Goal: Information Seeking & Learning: Learn about a topic

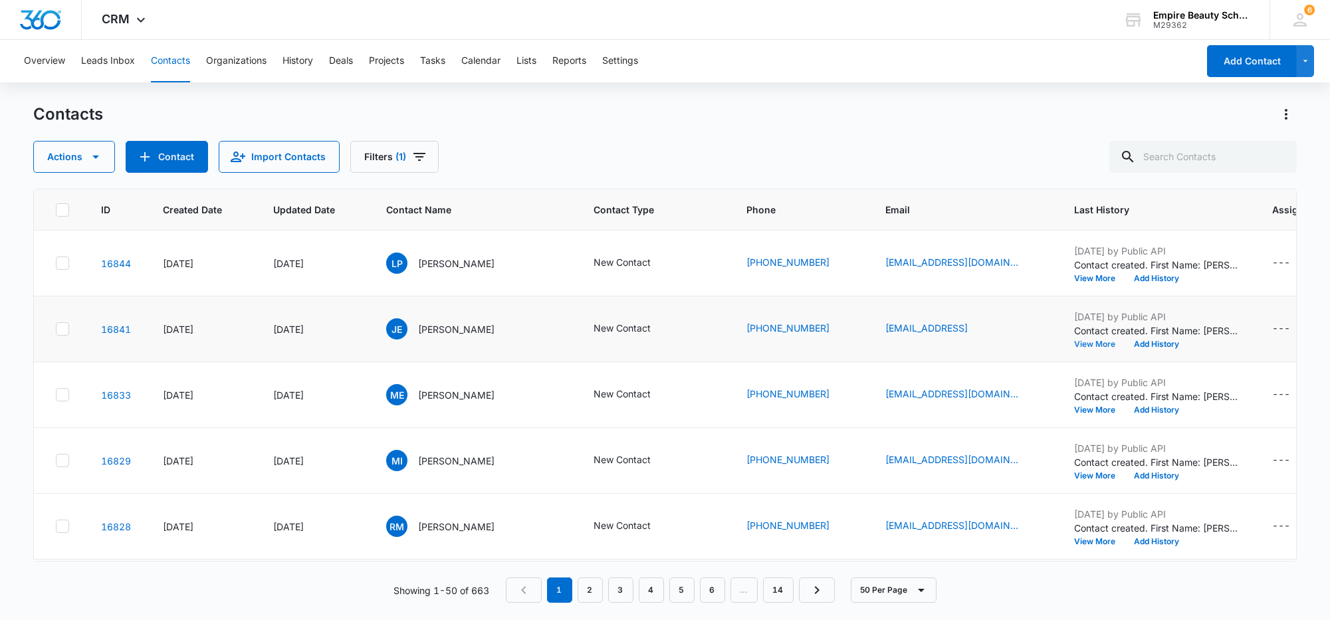
click at [1083, 345] on button "View More" at bounding box center [1099, 344] width 51 height 8
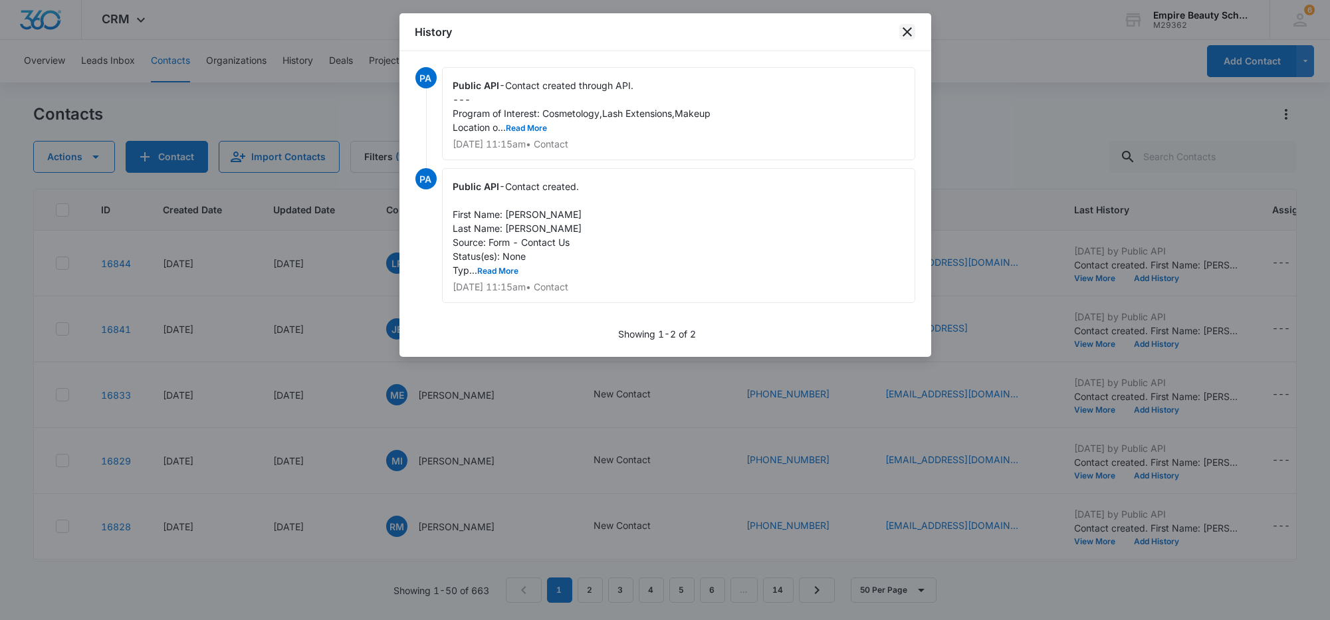
click at [910, 27] on icon "close" at bounding box center [907, 32] width 16 height 16
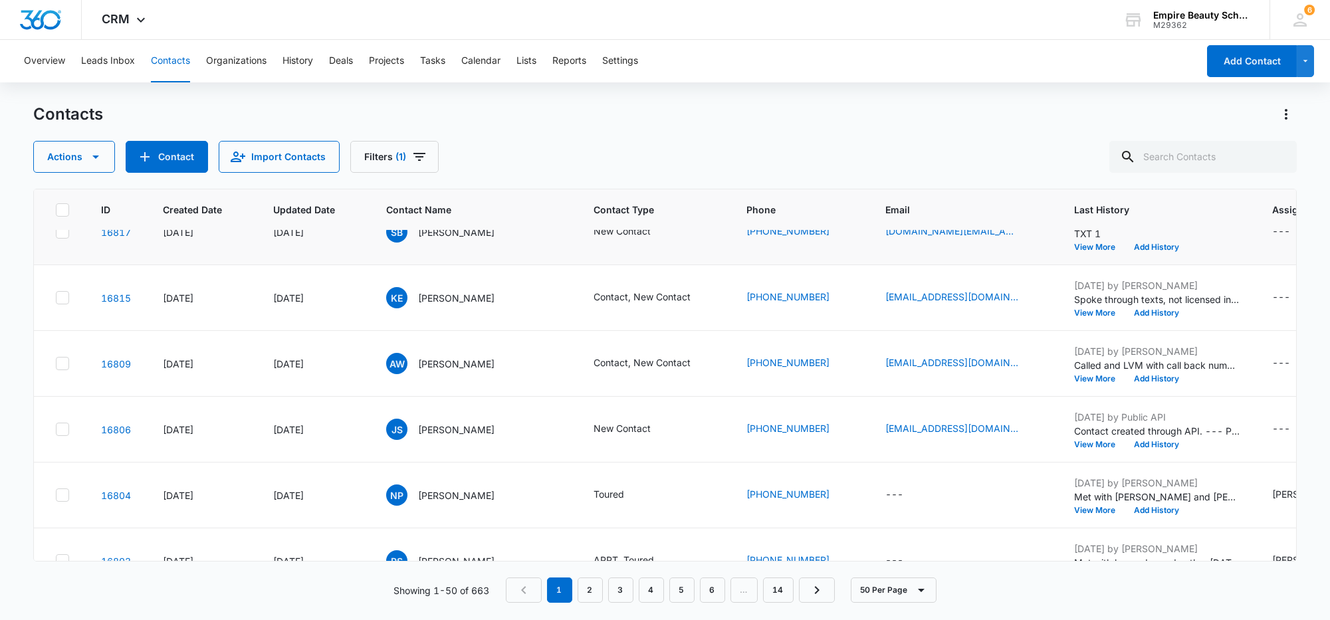
scroll to position [581, 0]
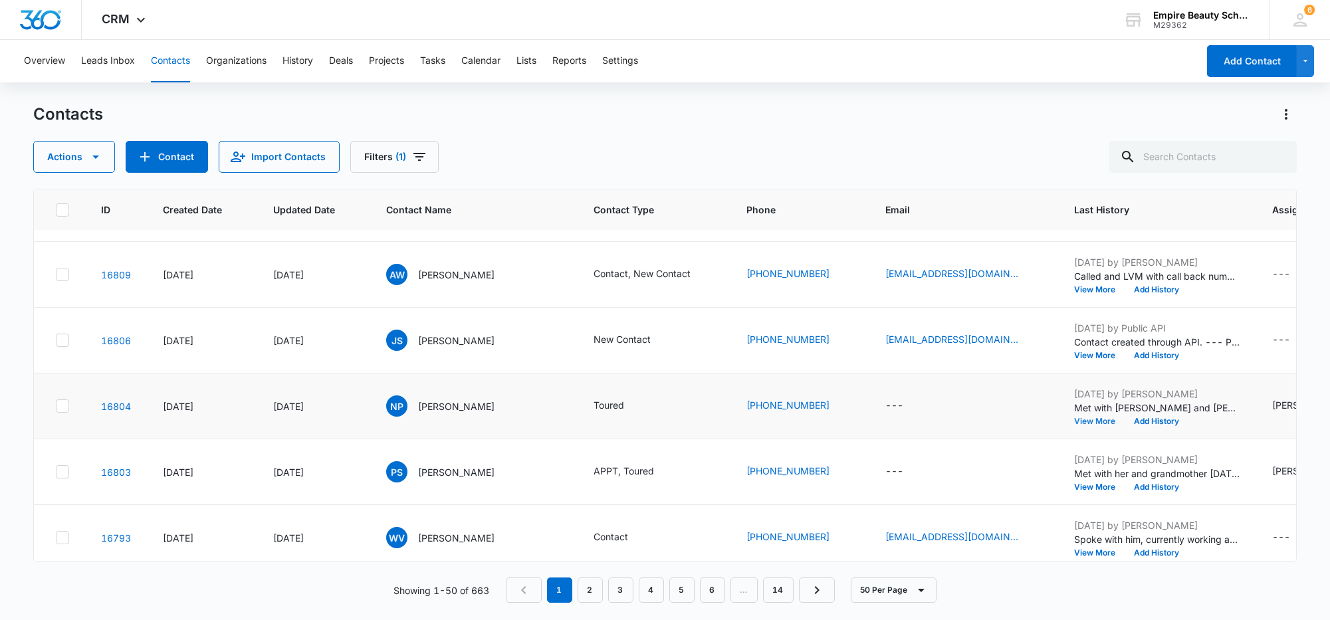
click at [1075, 421] on button "View More" at bounding box center [1099, 421] width 51 height 8
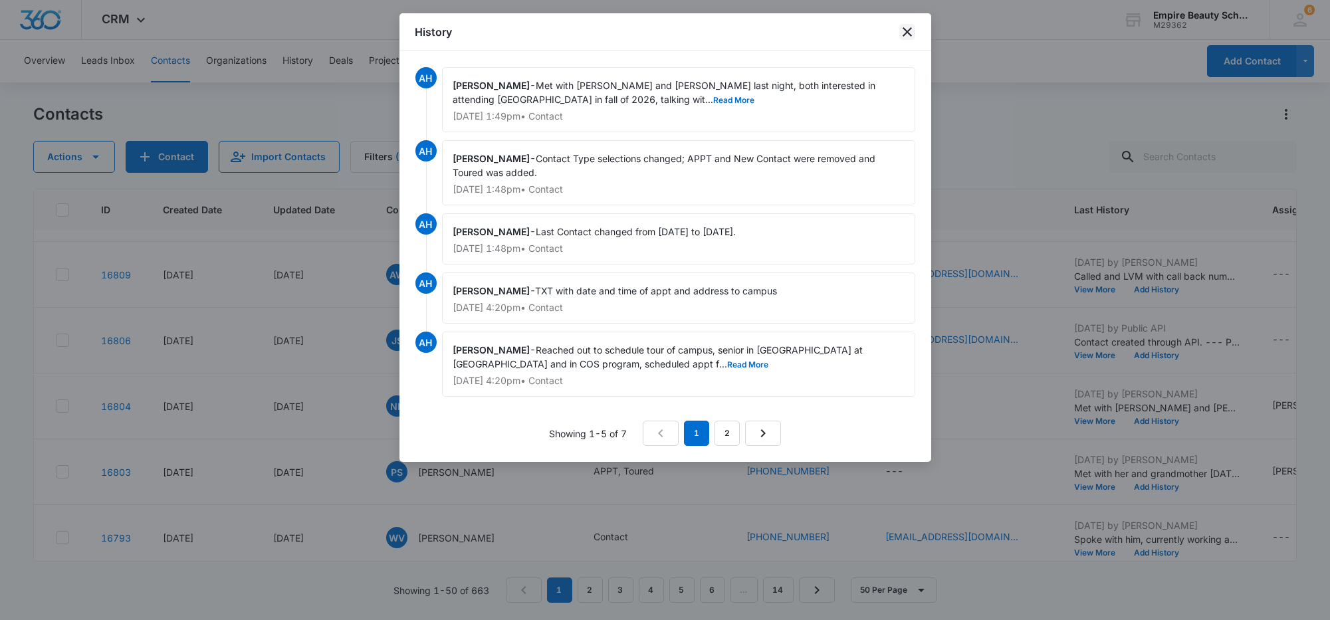
click at [902, 30] on icon "close" at bounding box center [907, 32] width 16 height 16
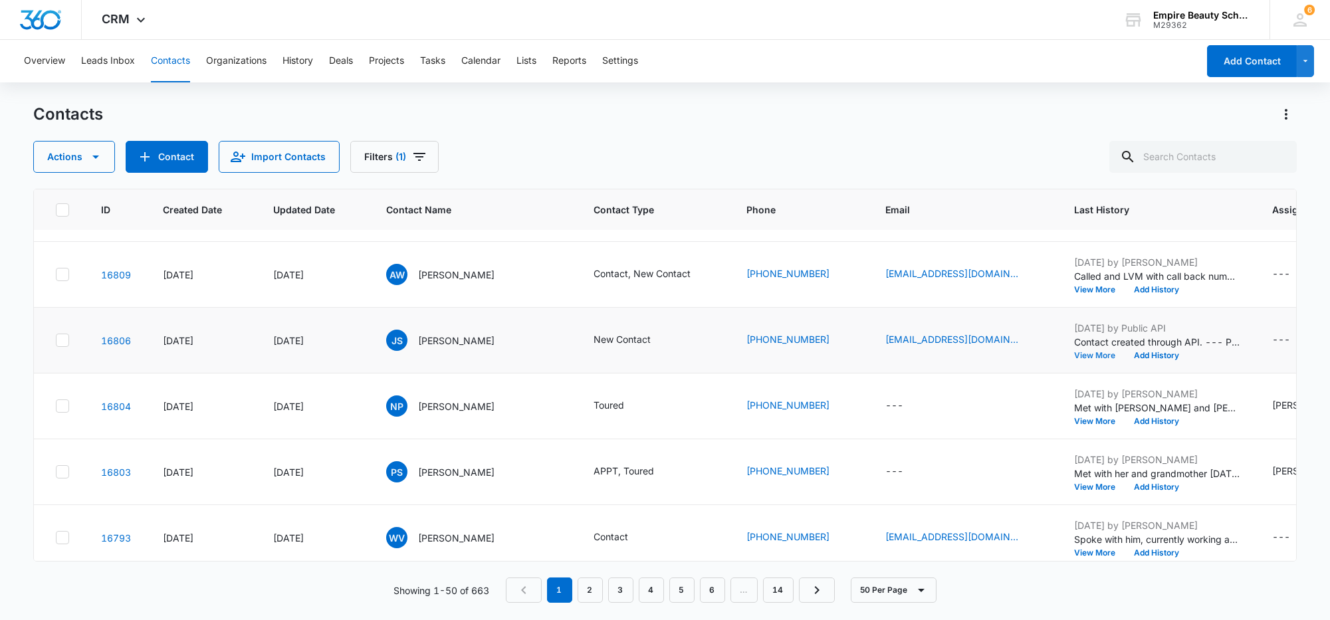
click at [1074, 355] on button "View More" at bounding box center [1099, 356] width 51 height 8
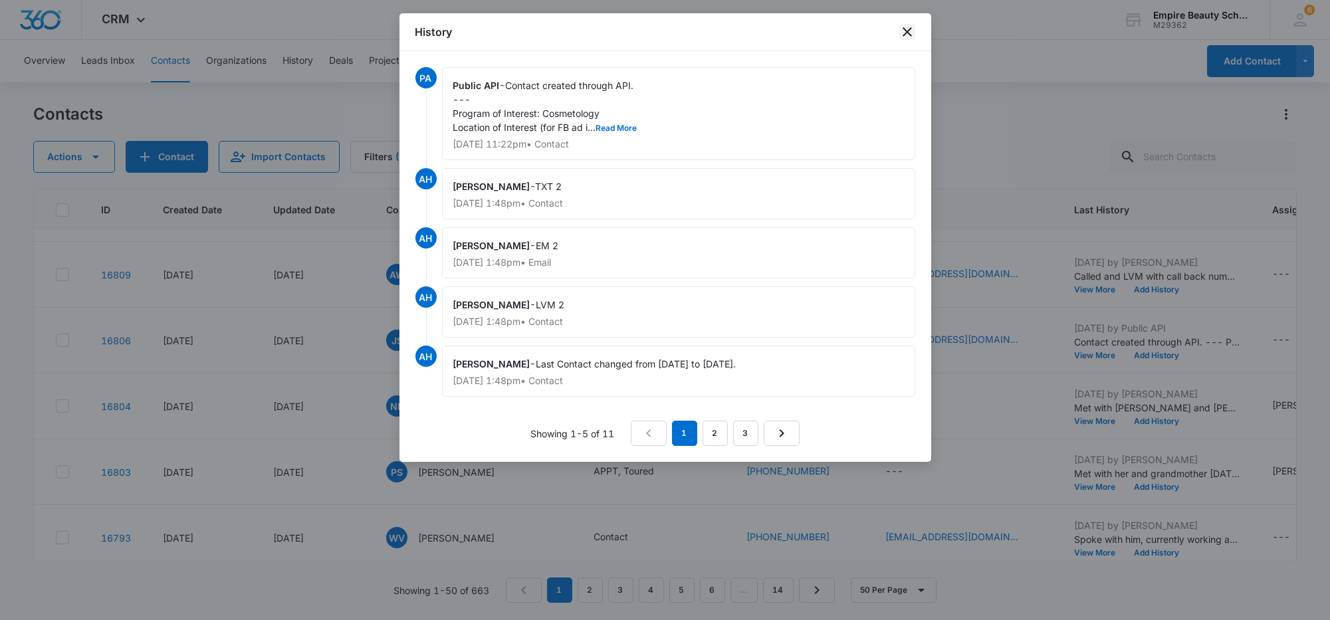
click at [907, 32] on icon "close" at bounding box center [906, 31] width 9 height 9
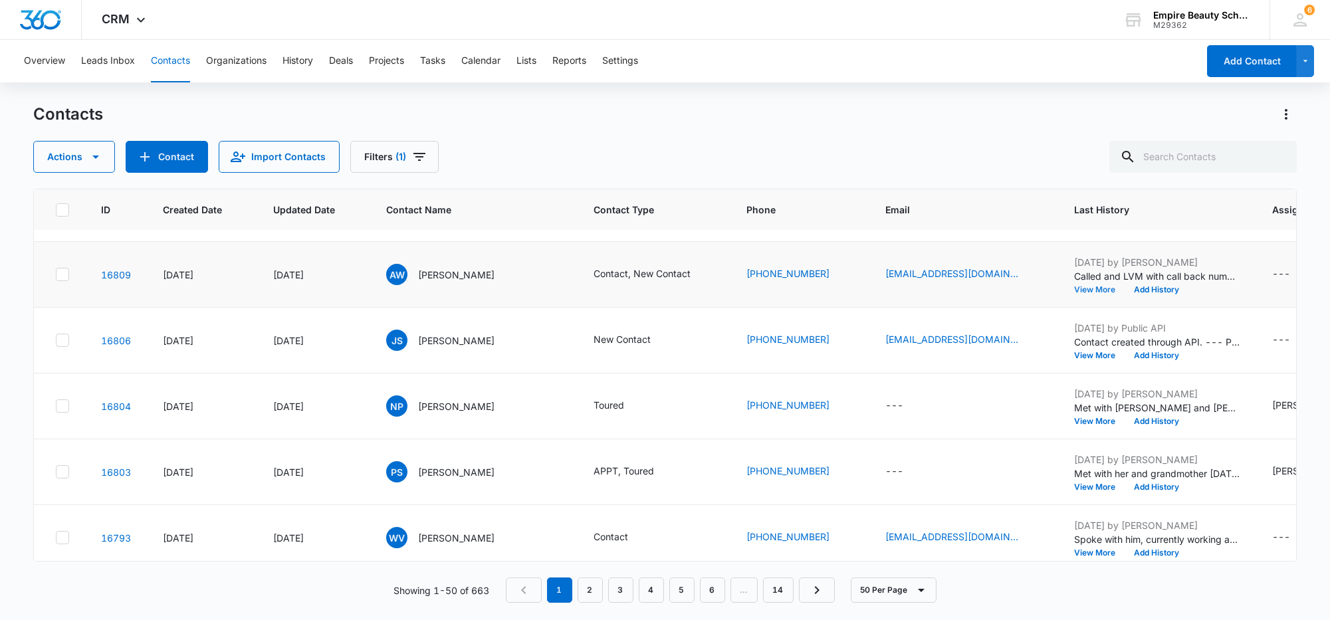
click at [1074, 286] on button "View More" at bounding box center [1099, 290] width 51 height 8
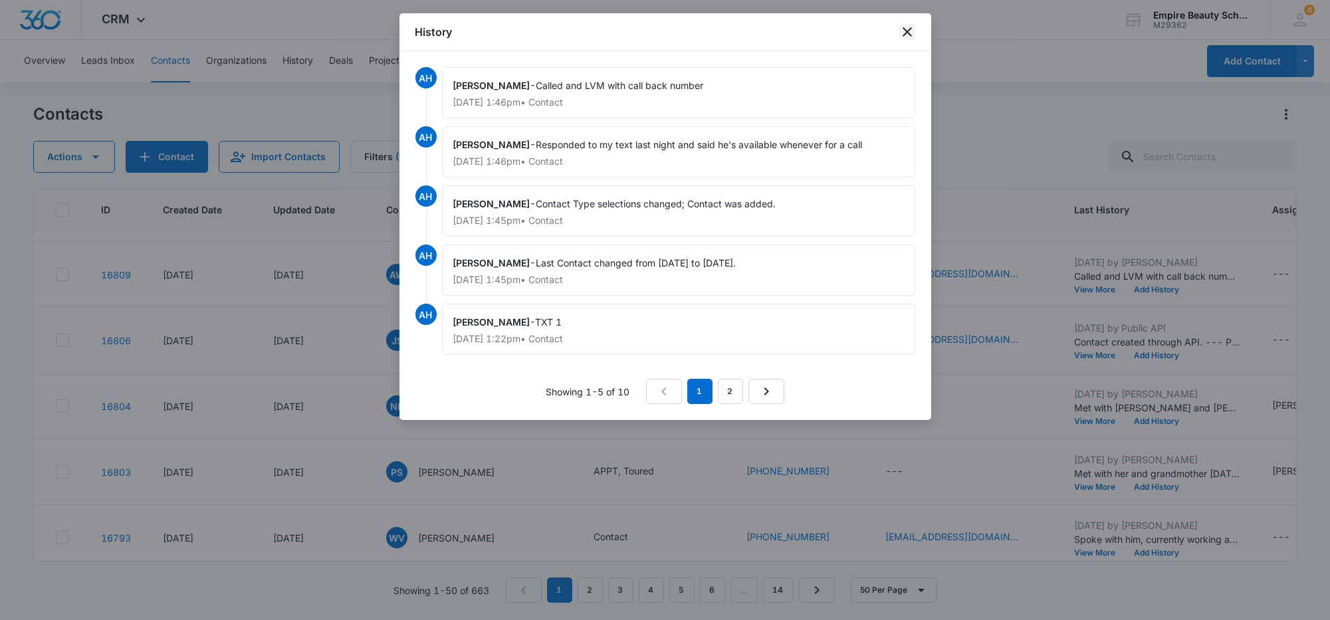
click at [906, 27] on icon "close" at bounding box center [907, 32] width 16 height 16
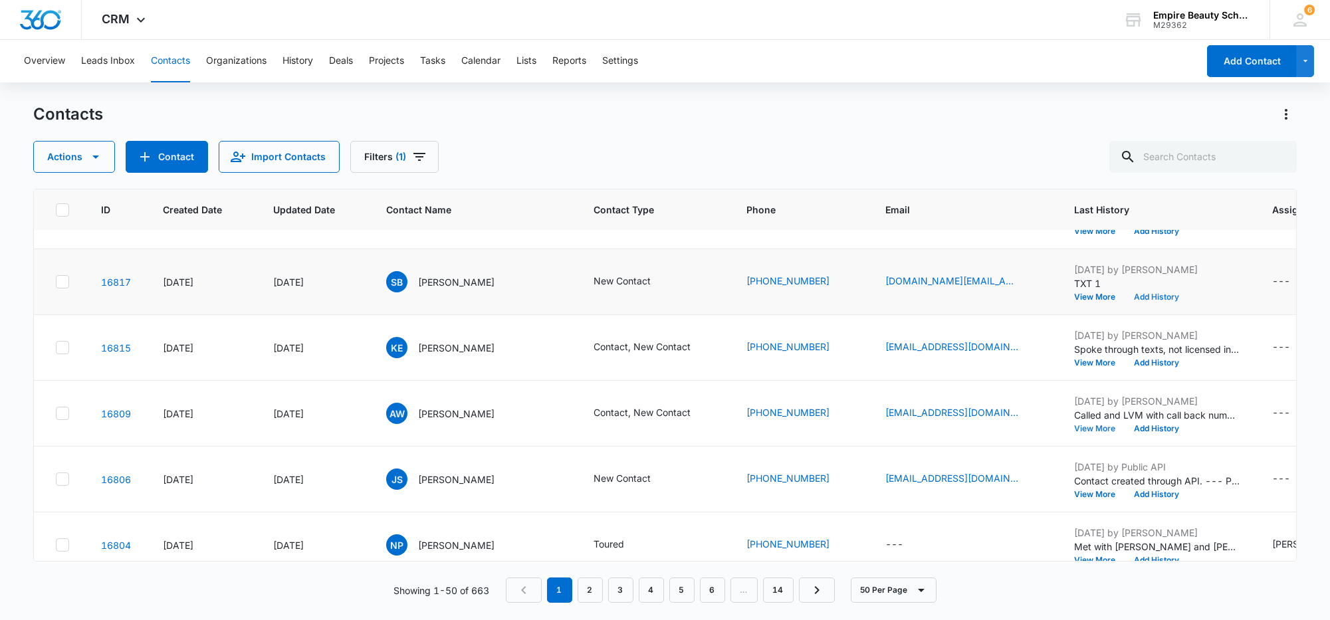
scroll to position [415, 0]
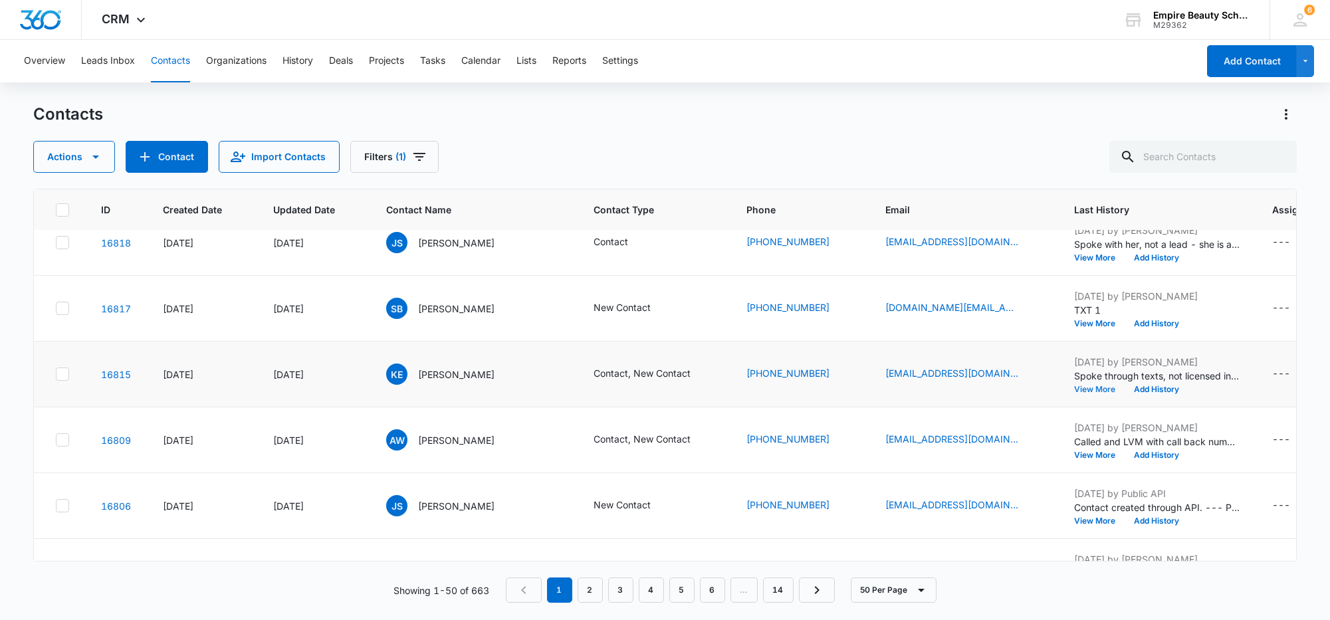
click at [1074, 387] on button "View More" at bounding box center [1099, 389] width 51 height 8
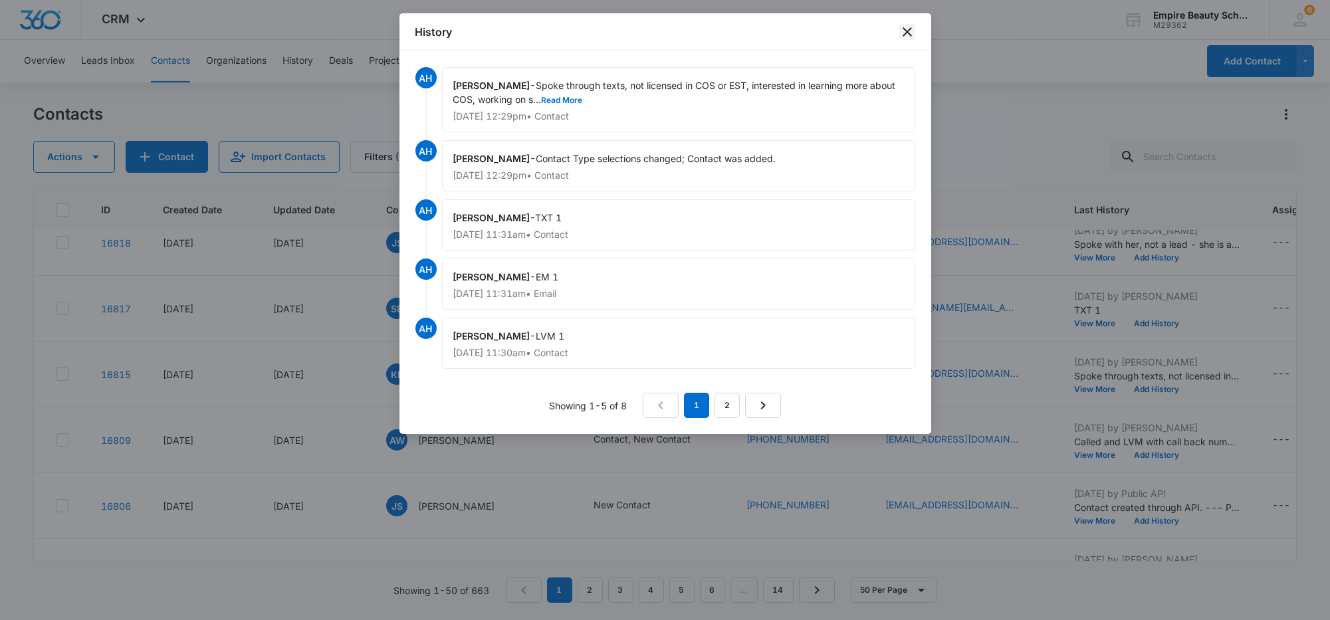
click at [905, 34] on icon "close" at bounding box center [907, 32] width 16 height 16
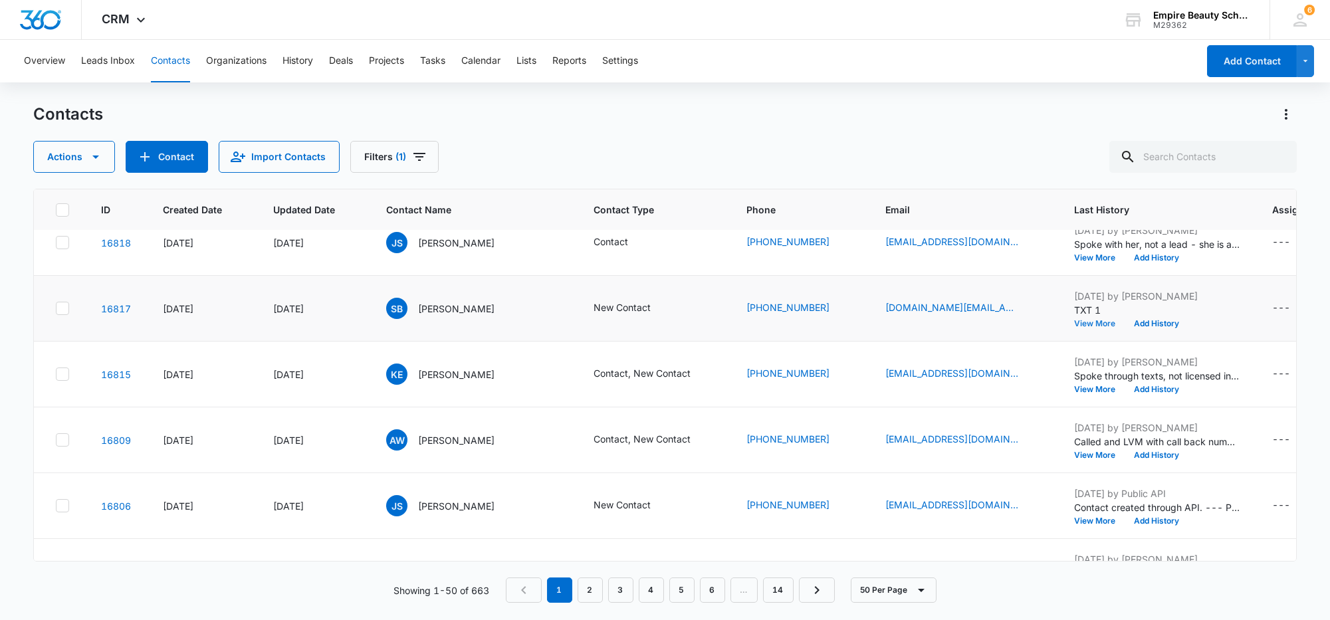
click at [1074, 325] on button "View More" at bounding box center [1099, 324] width 51 height 8
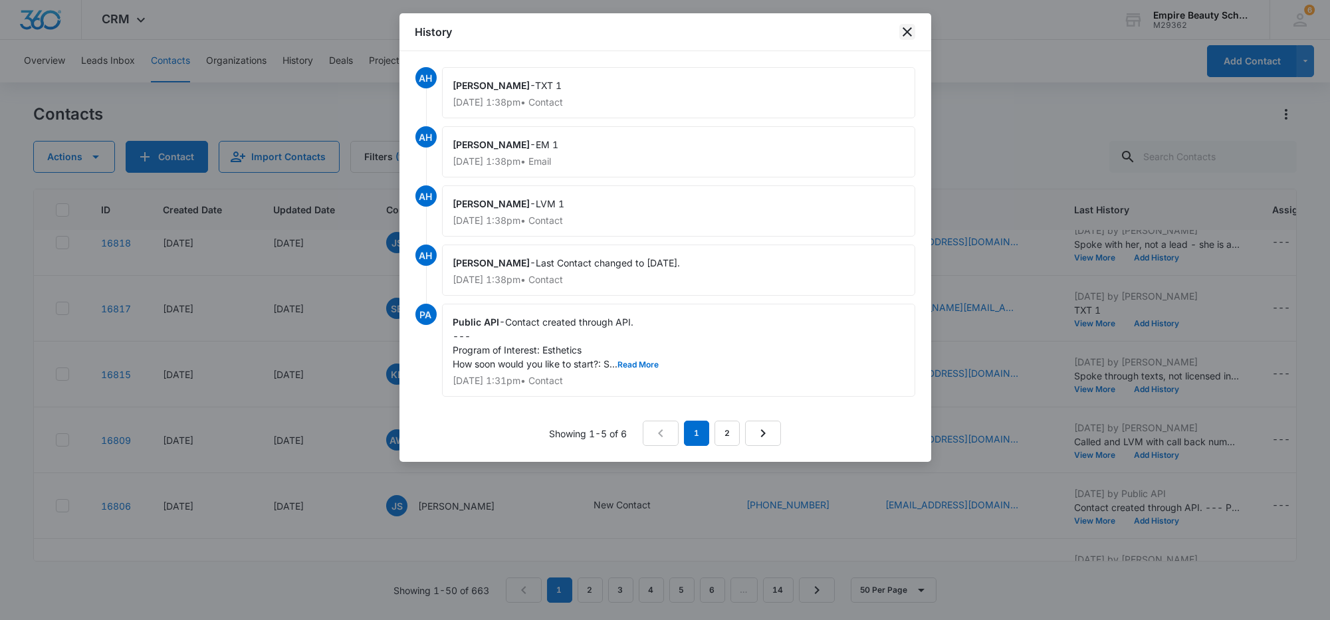
click at [901, 35] on icon "close" at bounding box center [907, 32] width 16 height 16
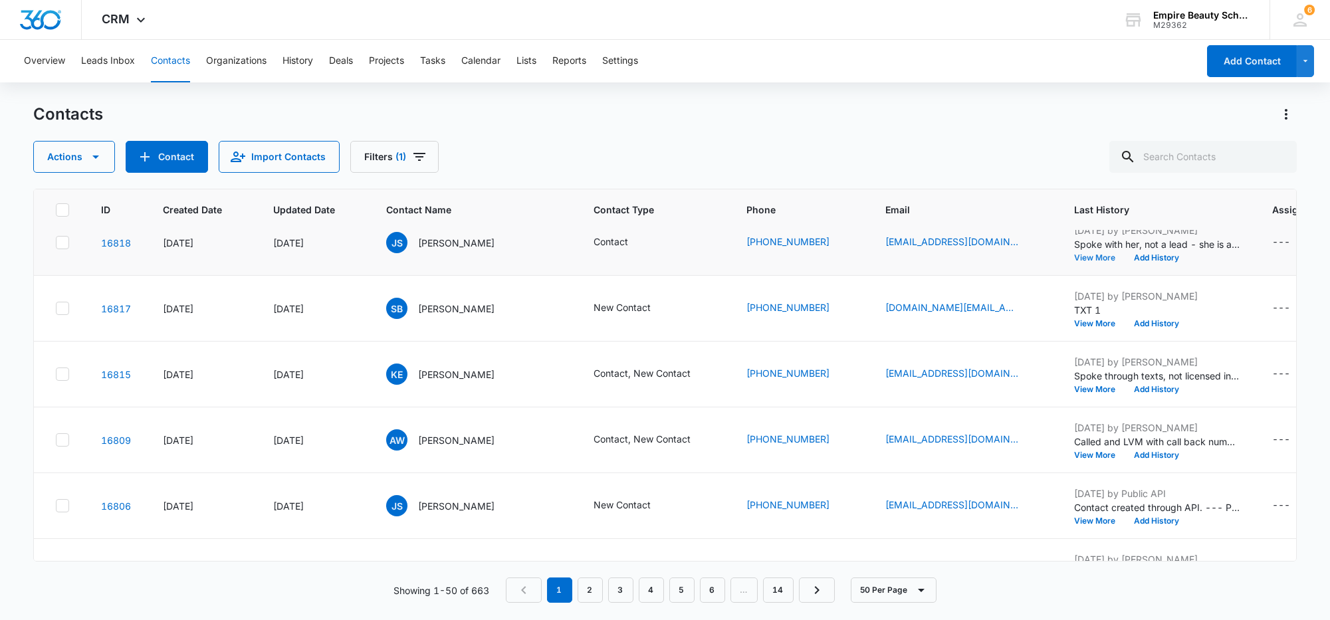
click at [1074, 255] on button "View More" at bounding box center [1099, 258] width 51 height 8
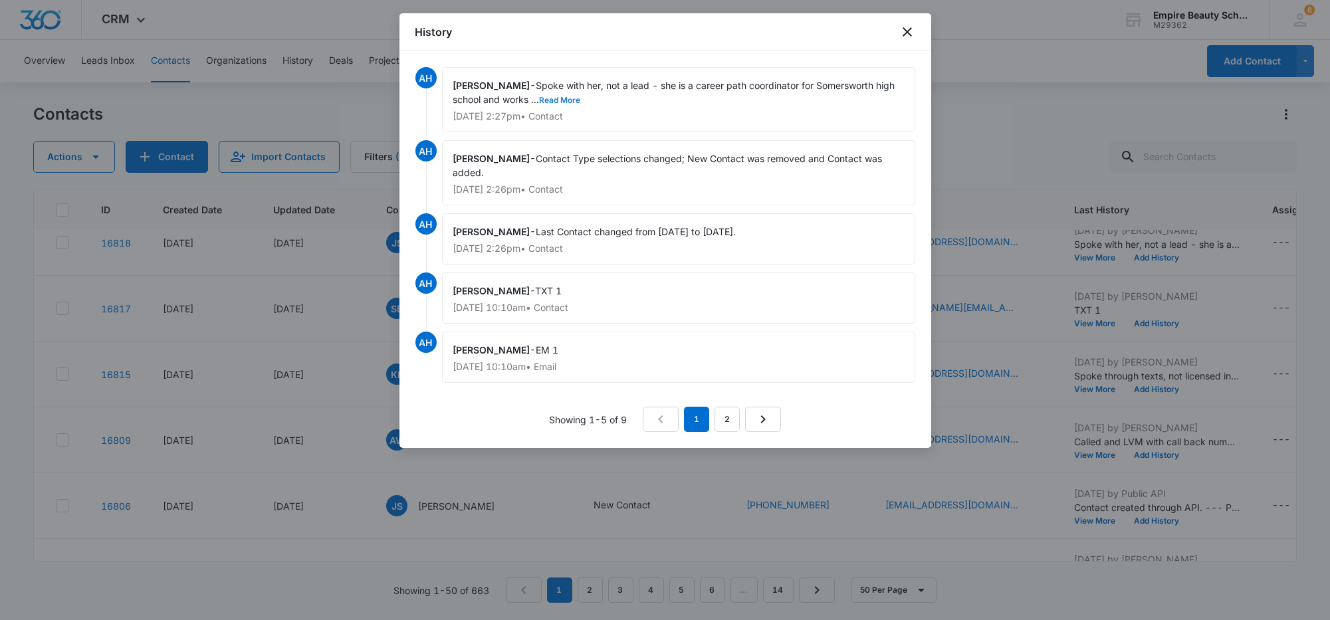
click at [554, 99] on button "Read More" at bounding box center [560, 100] width 41 height 8
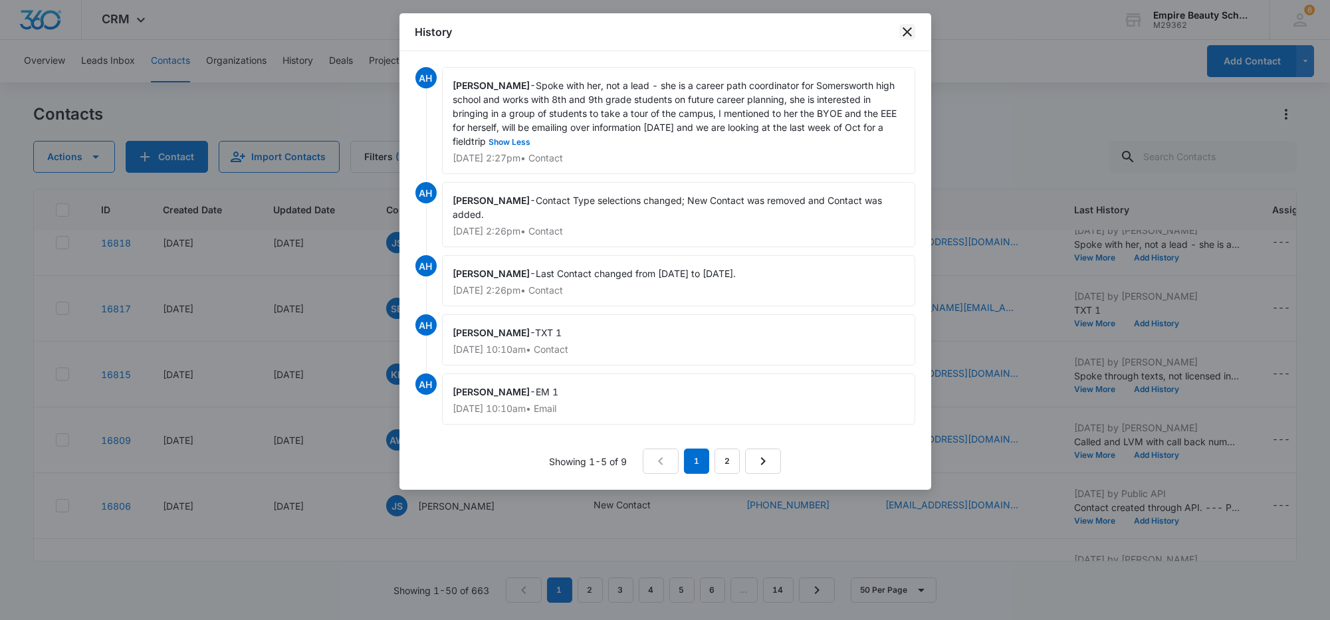
click at [906, 29] on icon "close" at bounding box center [907, 32] width 16 height 16
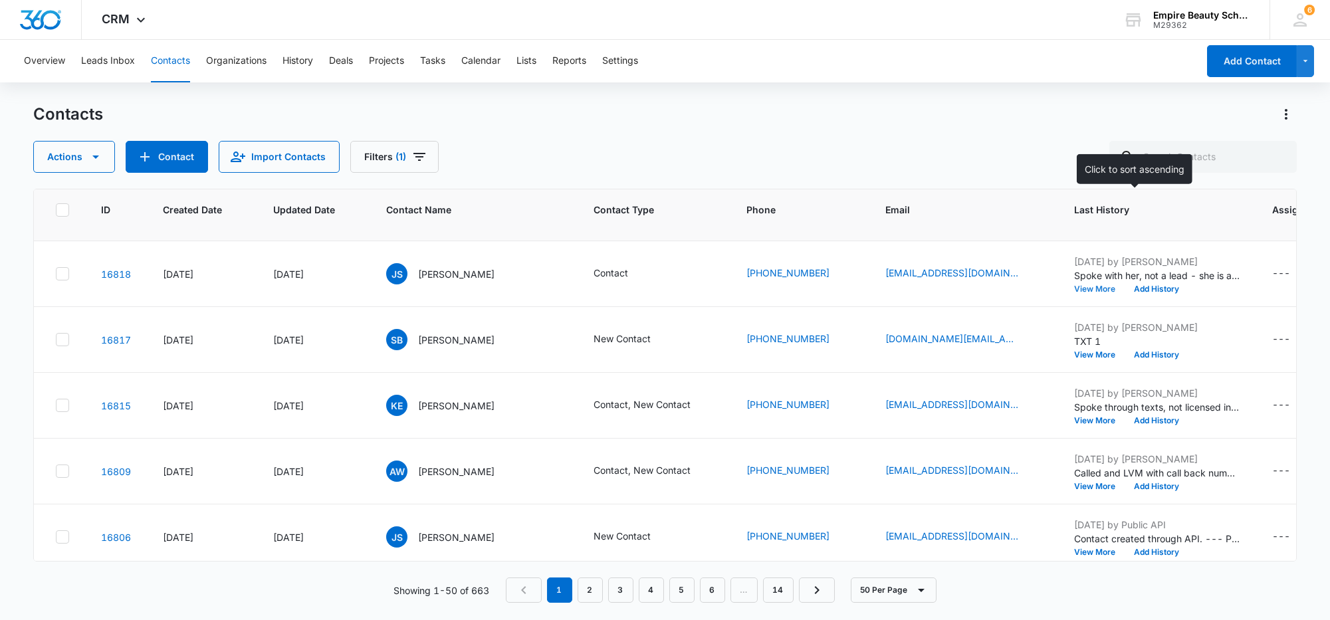
scroll to position [332, 0]
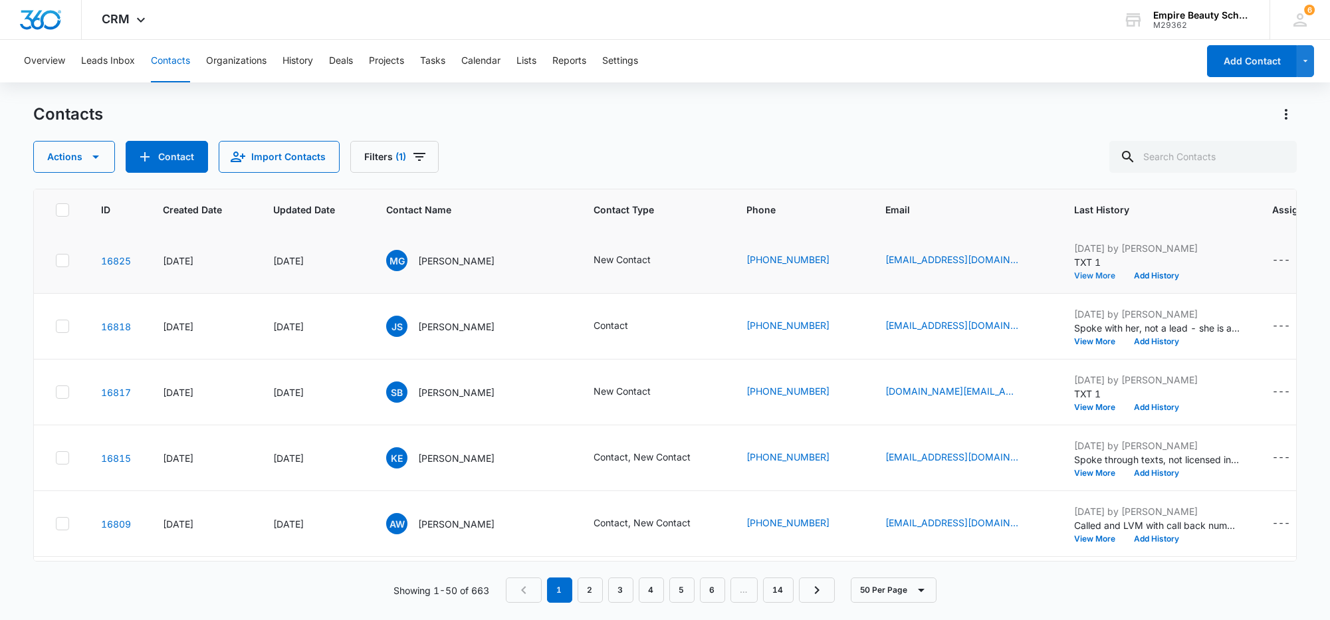
click at [1074, 272] on button "View More" at bounding box center [1099, 276] width 51 height 8
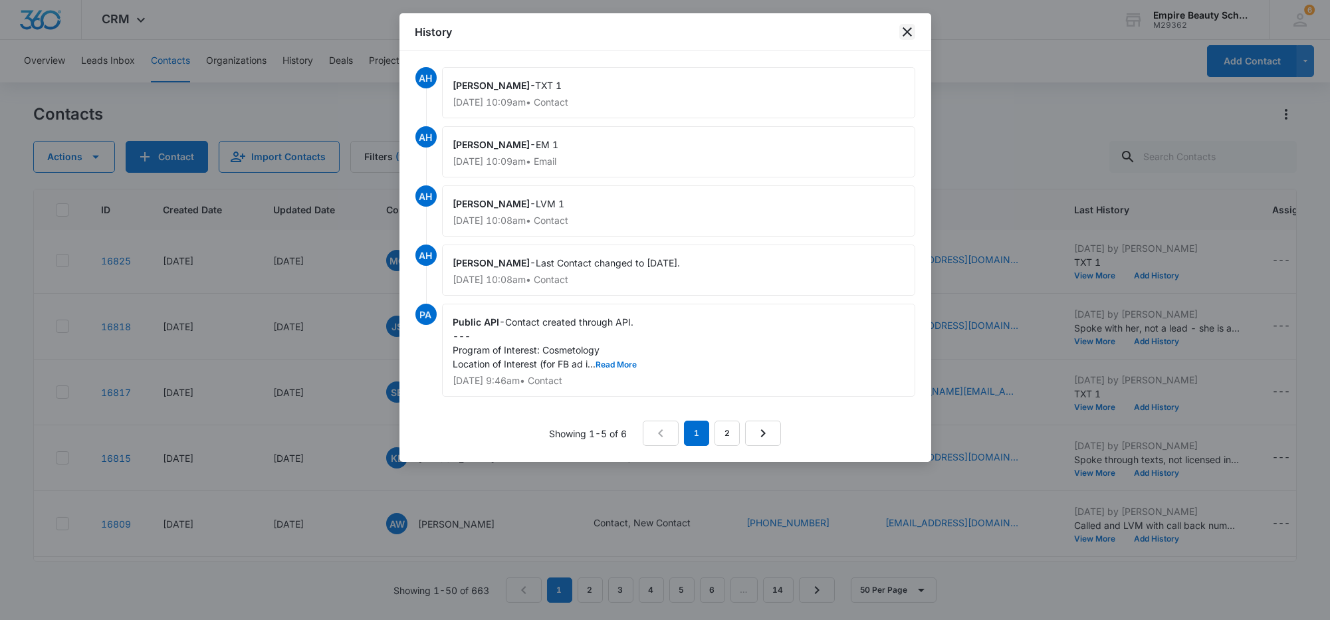
click at [910, 31] on icon "close" at bounding box center [907, 32] width 16 height 16
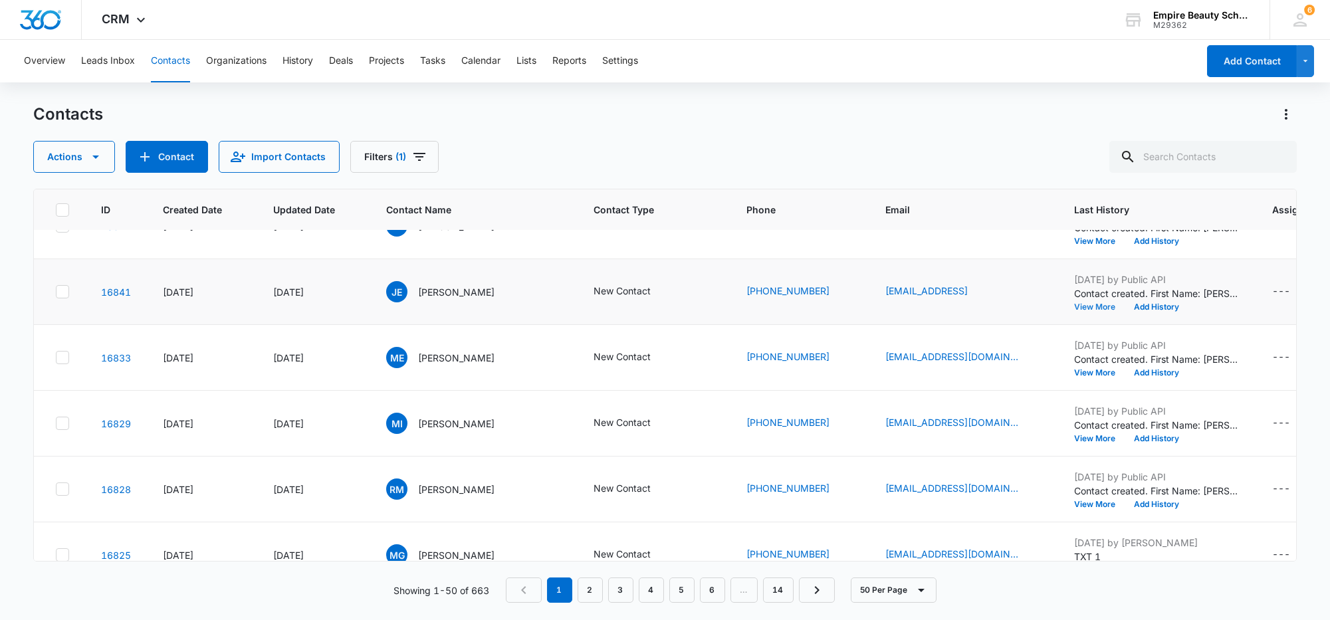
scroll to position [0, 0]
